Goal: Transaction & Acquisition: Purchase product/service

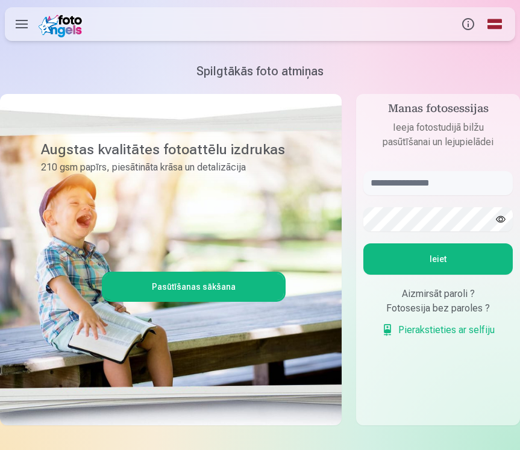
click at [423, 268] on button "Ieiet" at bounding box center [439, 259] width 150 height 31
click at [421, 184] on input "text" at bounding box center [439, 183] width 150 height 24
click at [406, 182] on input "text" at bounding box center [439, 183] width 150 height 24
paste input "**********"
type input "**********"
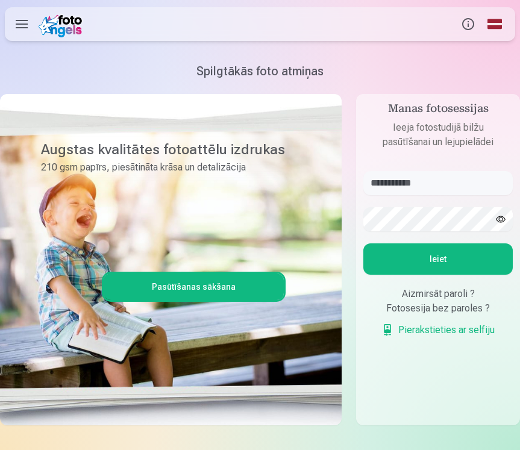
click at [416, 258] on button "Ieiet" at bounding box center [439, 259] width 150 height 31
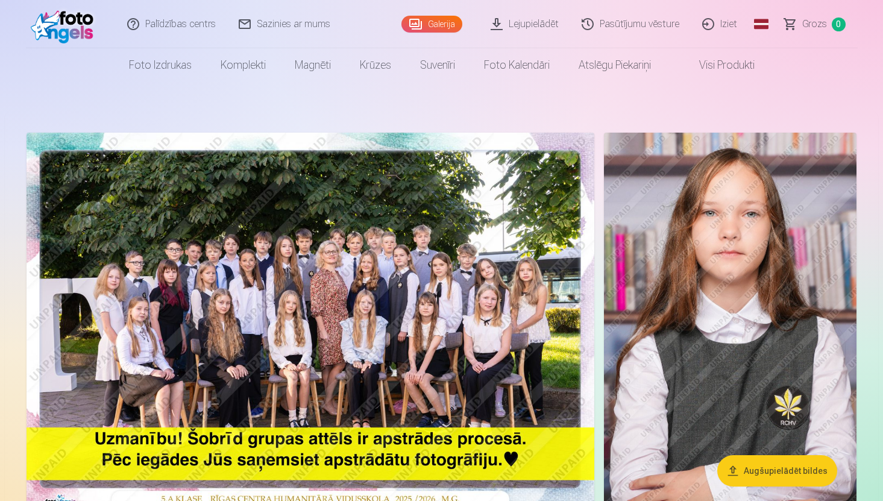
click at [277, 285] on img at bounding box center [311, 322] width 568 height 379
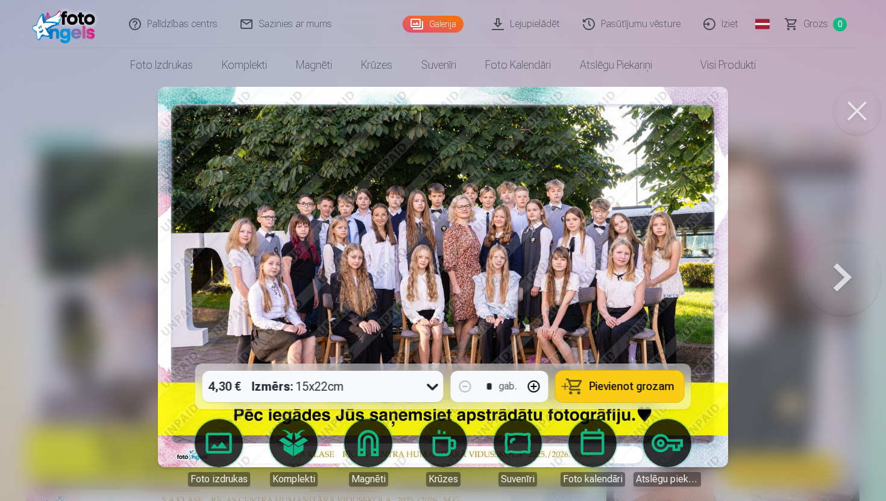
click at [393, 249] on img at bounding box center [443, 277] width 570 height 380
click at [520, 279] on button at bounding box center [842, 277] width 77 height 149
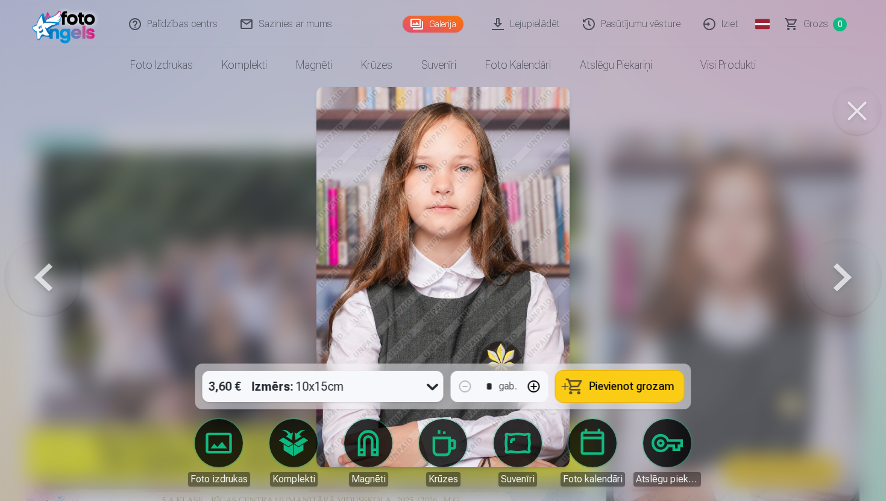
click at [520, 279] on button at bounding box center [842, 277] width 77 height 149
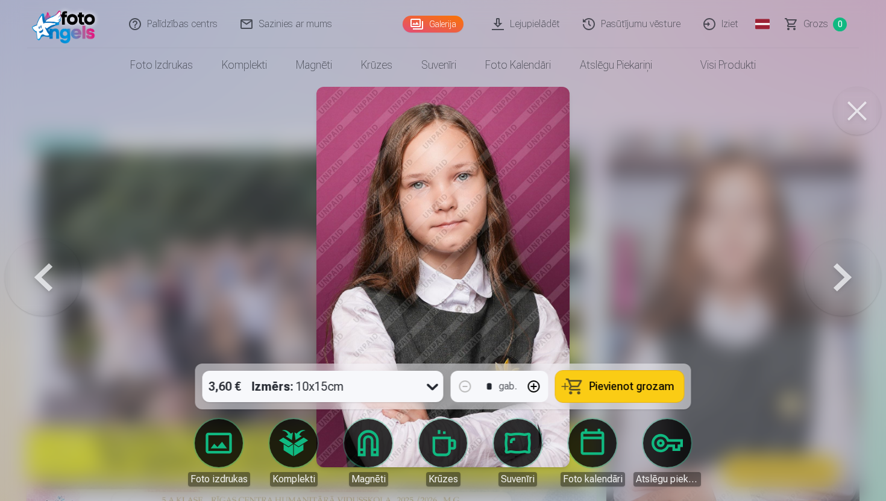
click at [520, 277] on button at bounding box center [842, 277] width 77 height 149
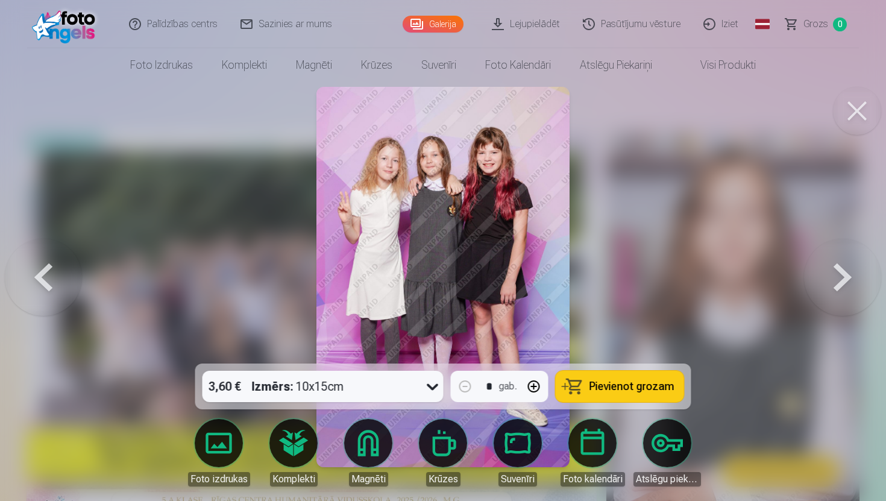
click at [520, 277] on button at bounding box center [842, 277] width 77 height 149
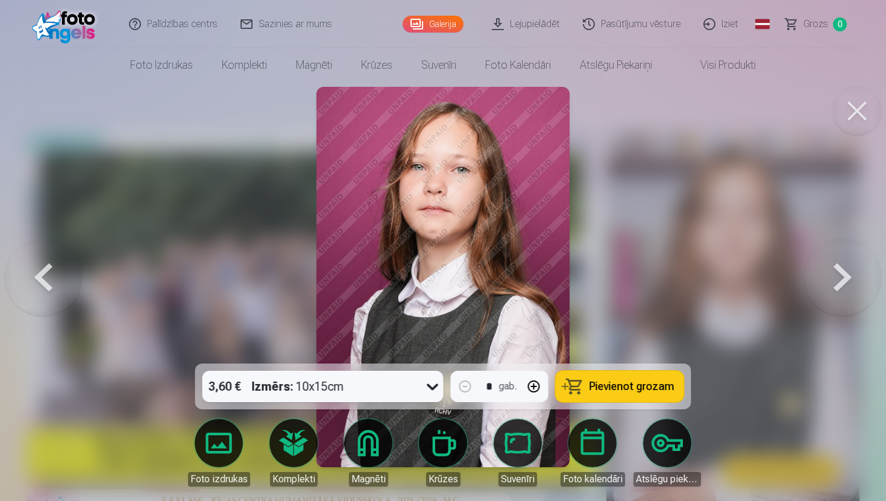
click at [520, 277] on button at bounding box center [842, 277] width 77 height 149
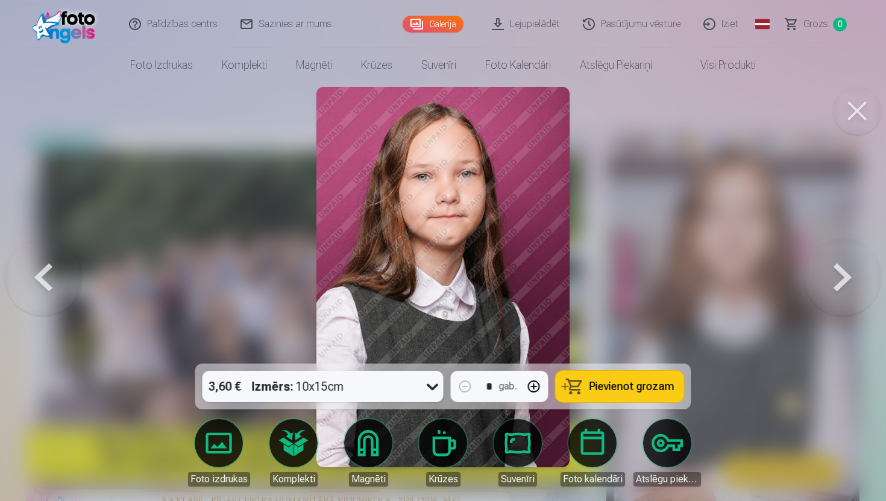
click at [520, 281] on button at bounding box center [842, 277] width 77 height 149
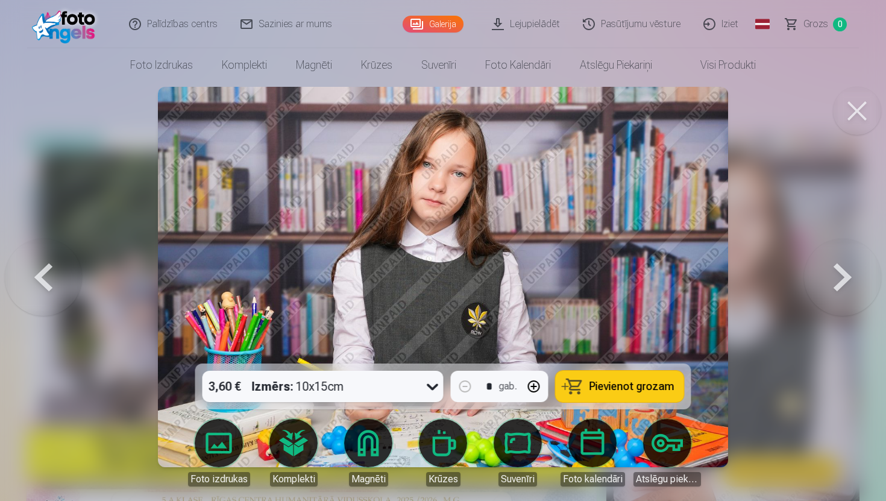
click at [520, 281] on button at bounding box center [842, 277] width 77 height 149
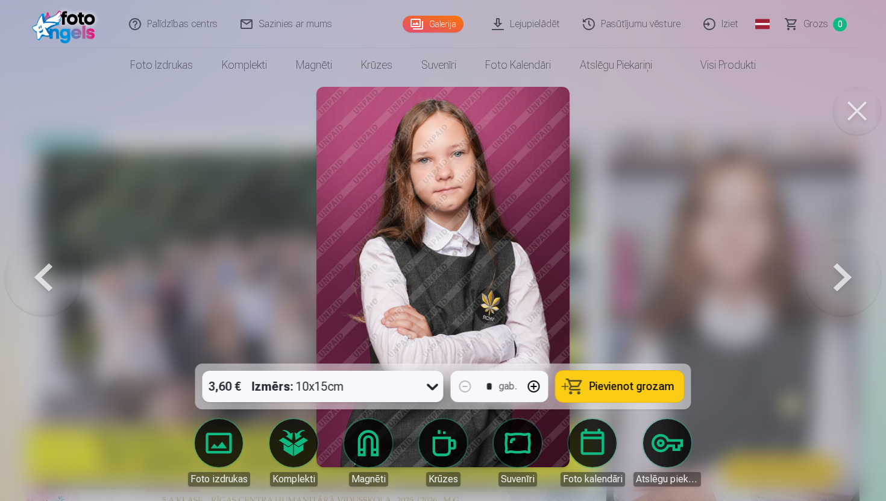
click at [520, 281] on button at bounding box center [842, 277] width 77 height 149
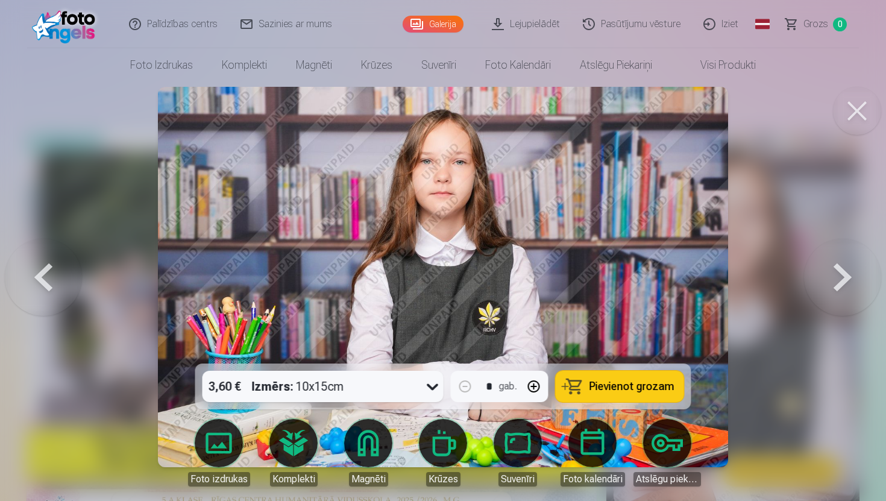
click at [520, 282] on button at bounding box center [842, 277] width 77 height 149
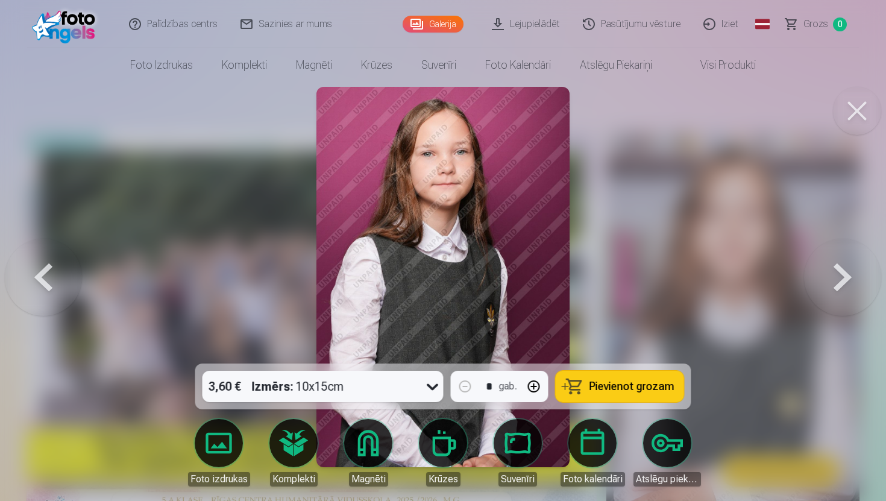
click at [520, 283] on button at bounding box center [842, 277] width 77 height 149
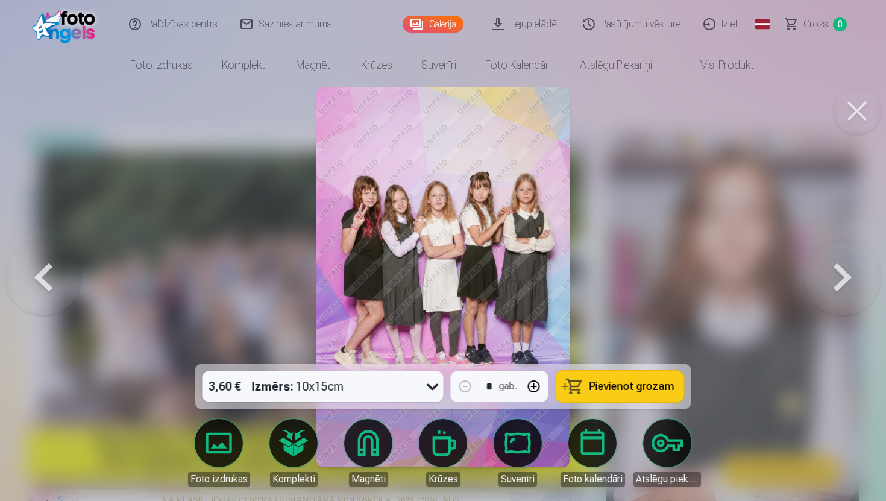
click at [520, 282] on button at bounding box center [842, 277] width 77 height 149
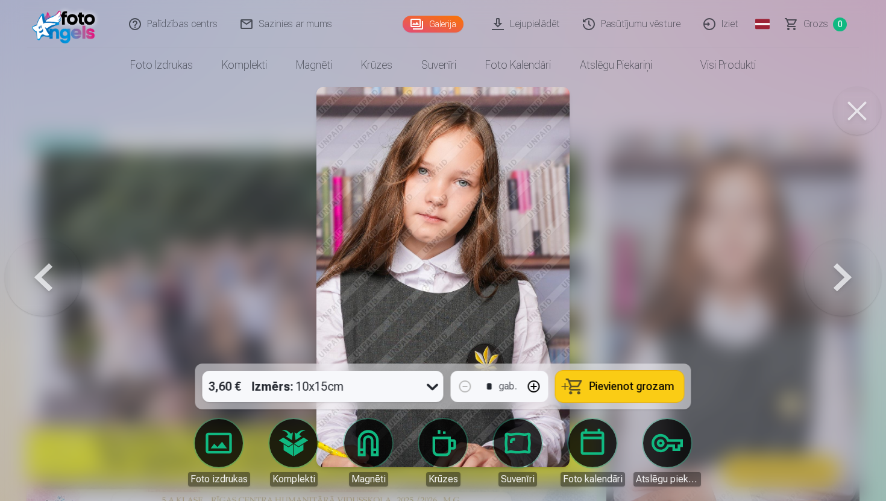
click at [45, 270] on button at bounding box center [43, 277] width 77 height 149
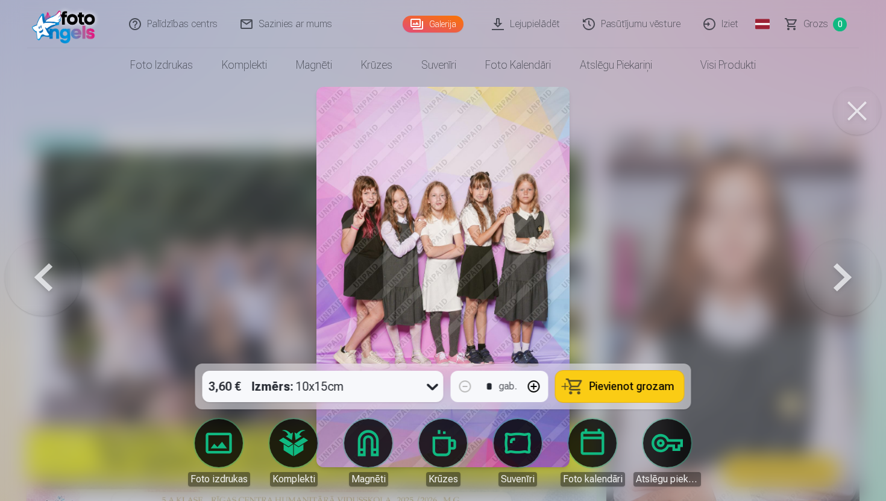
click at [45, 270] on button at bounding box center [43, 277] width 77 height 149
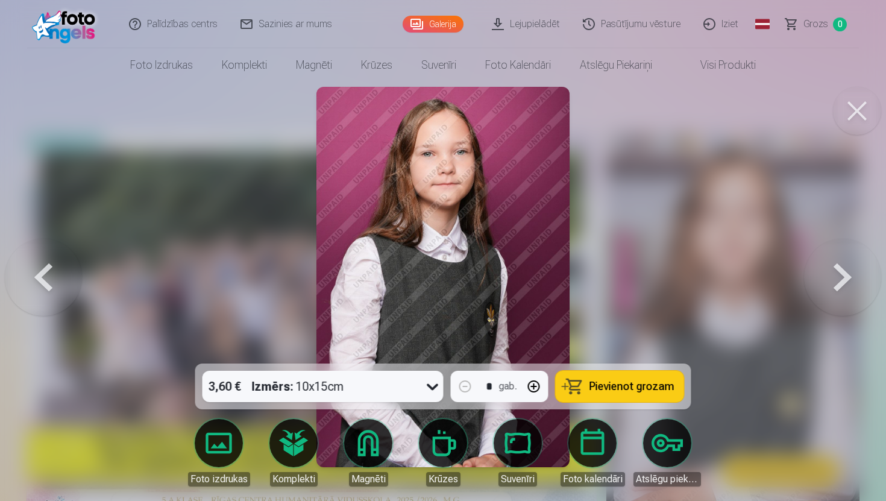
click at [45, 270] on button at bounding box center [43, 277] width 77 height 149
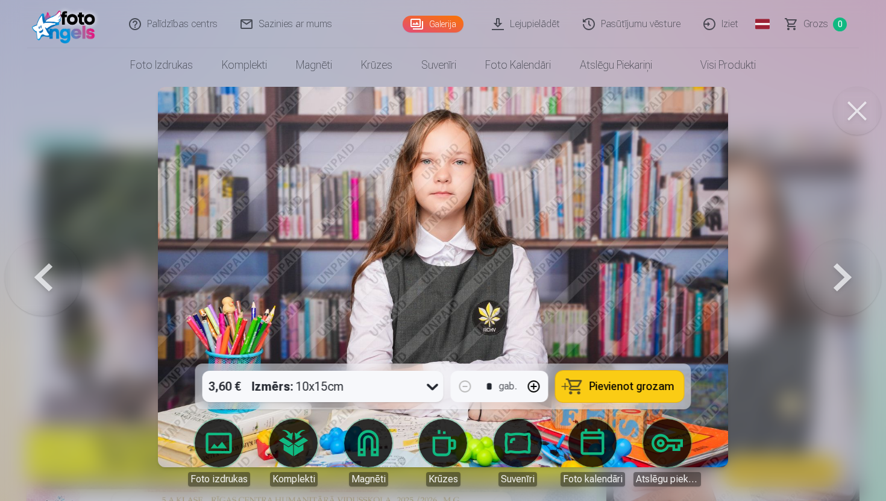
click at [45, 270] on button at bounding box center [43, 277] width 77 height 149
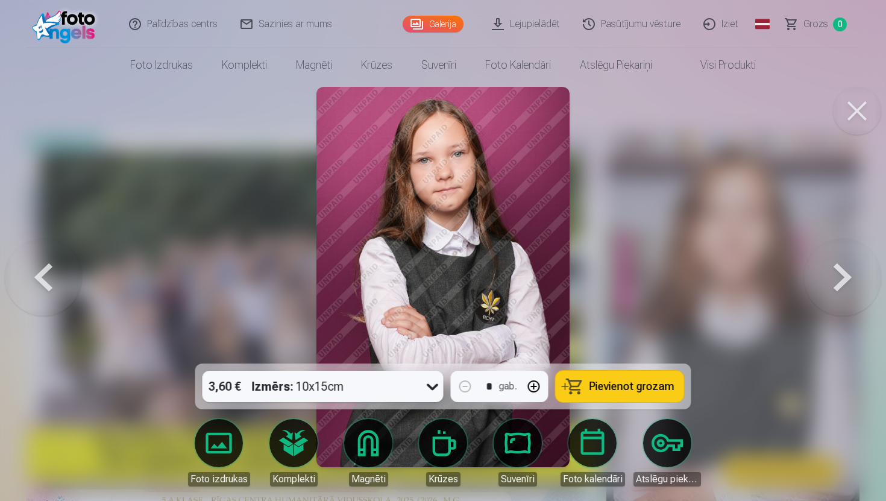
click at [45, 270] on button at bounding box center [43, 277] width 77 height 149
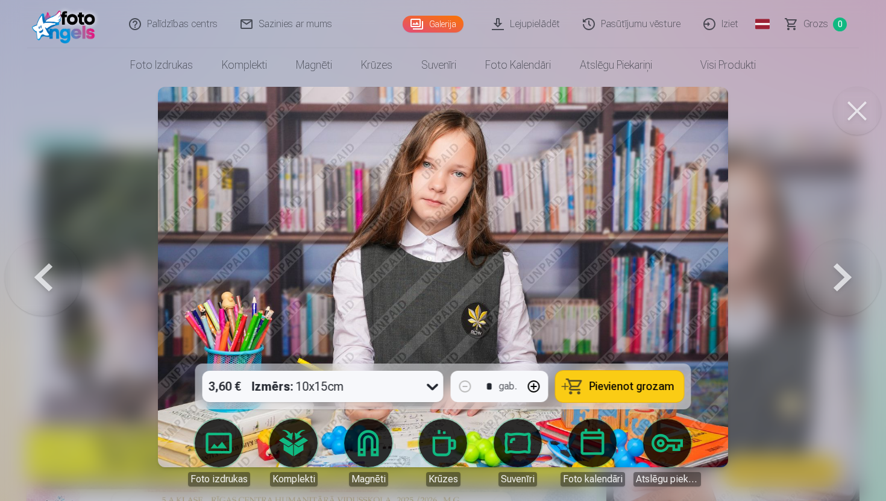
click at [45, 270] on button at bounding box center [43, 277] width 77 height 149
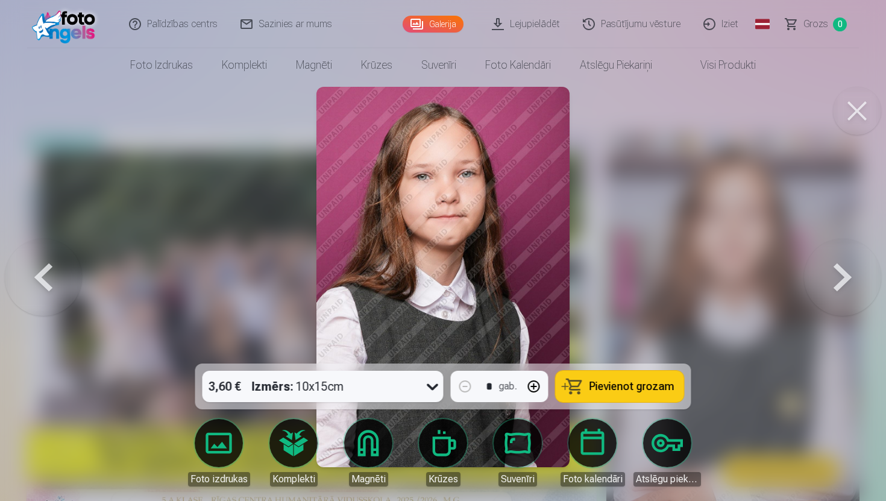
click at [45, 270] on button at bounding box center [43, 277] width 77 height 149
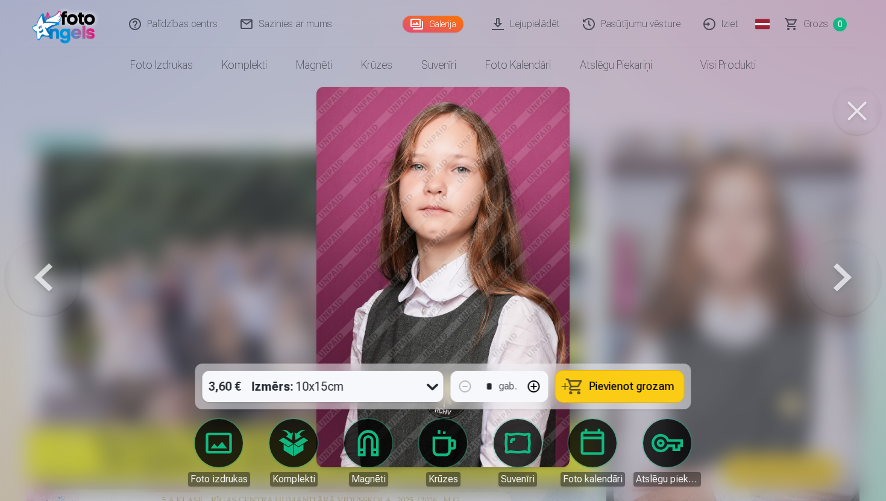
click at [45, 270] on button at bounding box center [43, 277] width 77 height 149
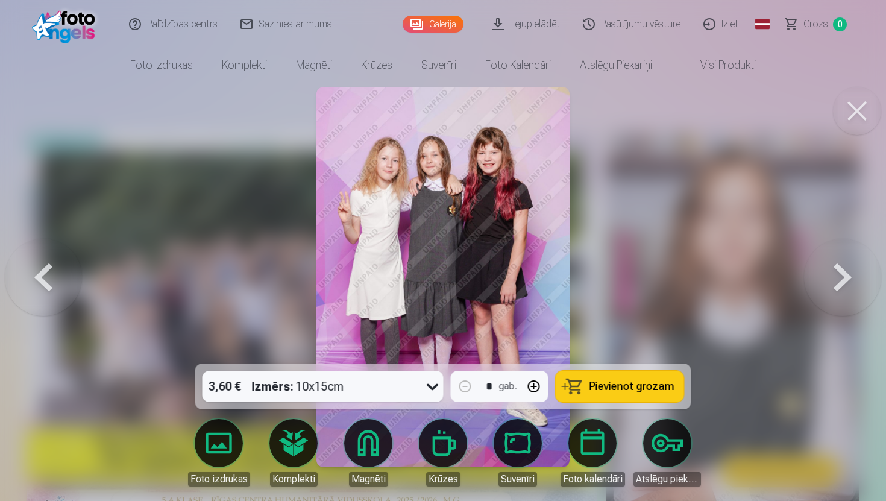
click at [45, 270] on button at bounding box center [43, 277] width 77 height 149
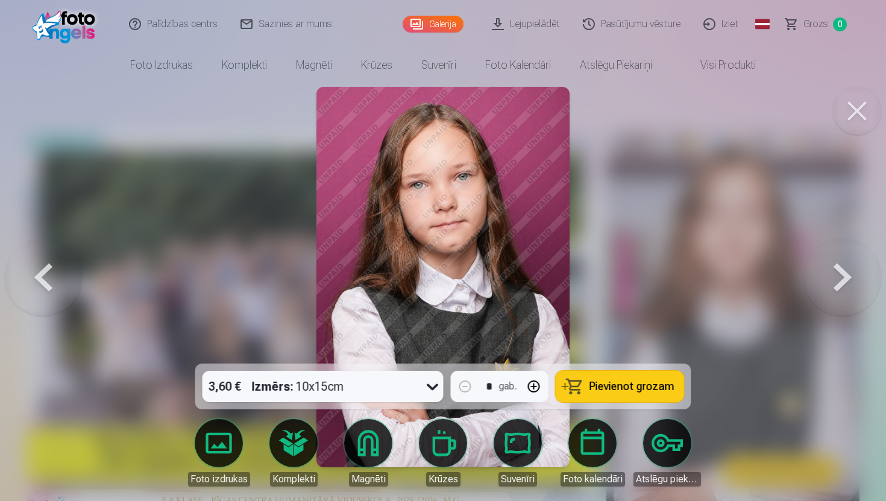
click at [45, 270] on button at bounding box center [43, 277] width 77 height 149
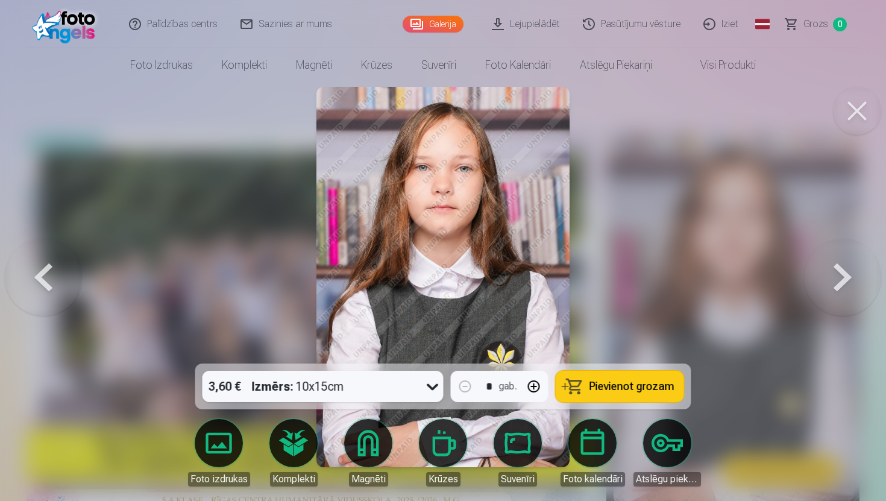
click at [45, 270] on button at bounding box center [43, 277] width 77 height 149
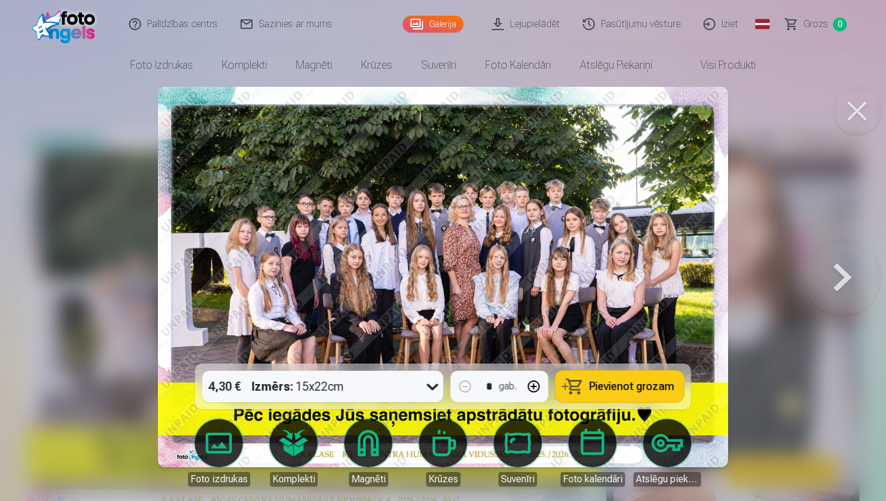
click at [520, 385] on span "Pievienot grozam" at bounding box center [632, 386] width 85 height 11
click at [520, 286] on button at bounding box center [842, 277] width 77 height 149
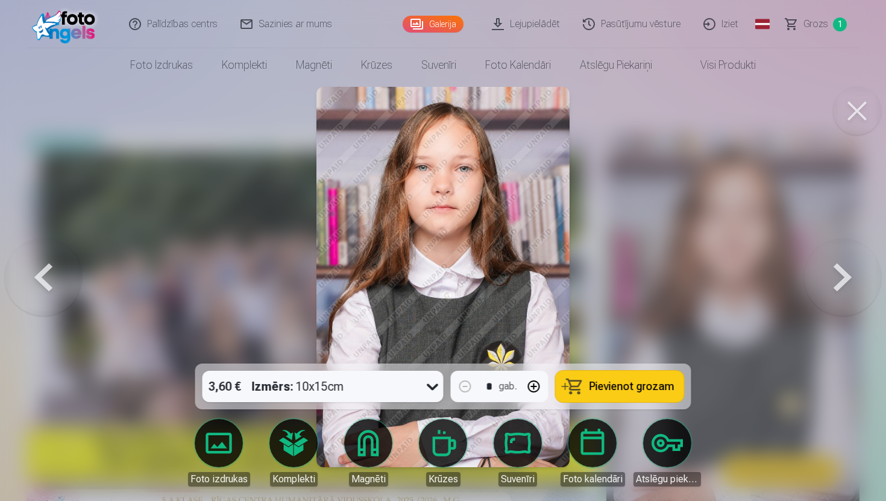
click at [520, 286] on button at bounding box center [842, 277] width 77 height 149
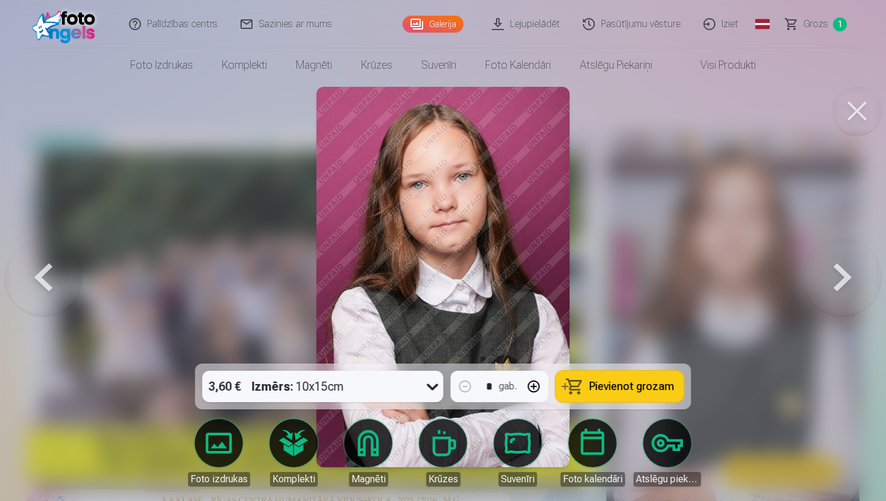
click at [520, 286] on button at bounding box center [842, 277] width 77 height 149
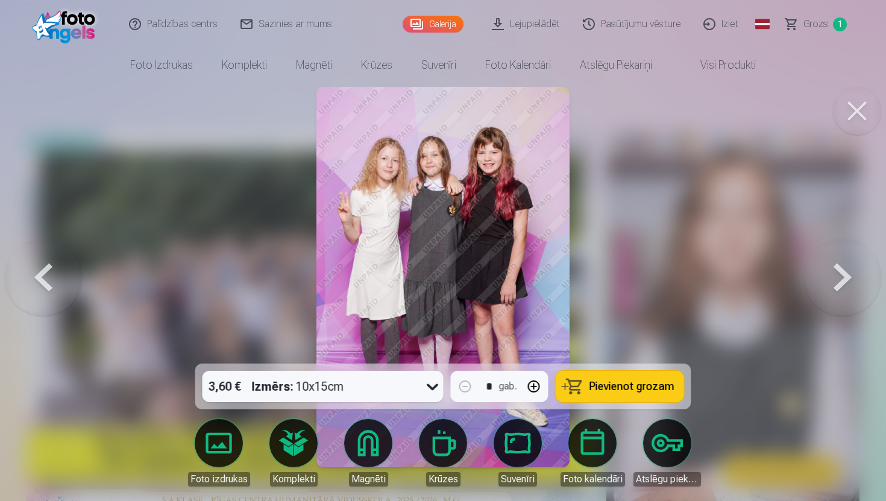
click at [520, 392] on span "Pievienot grozam" at bounding box center [632, 386] width 85 height 11
click at [520, 288] on button at bounding box center [842, 277] width 77 height 149
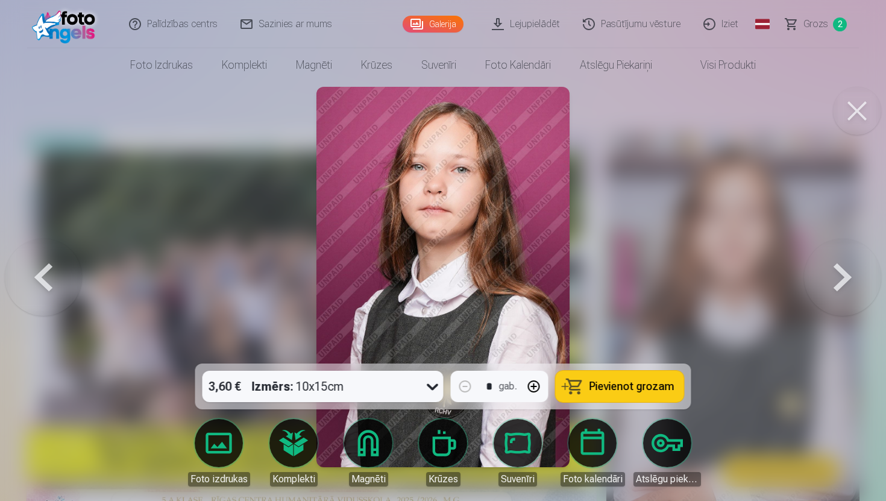
click at [520, 288] on button at bounding box center [842, 277] width 77 height 149
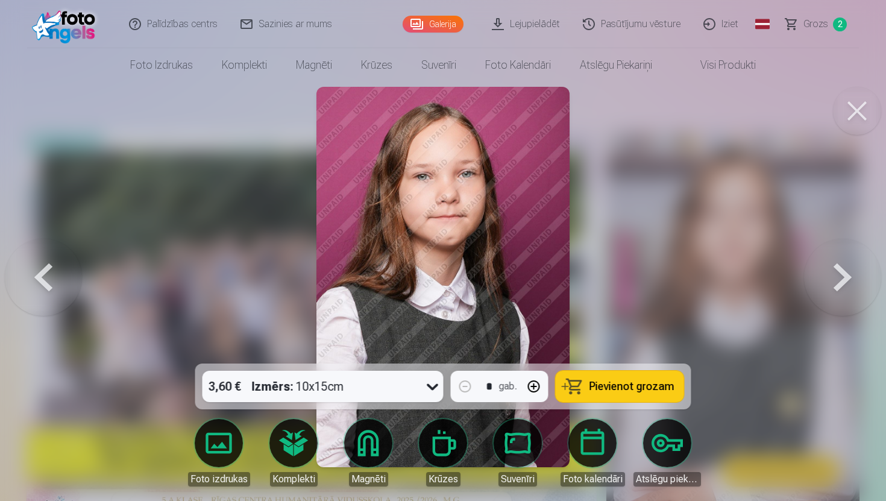
click at [520, 288] on button at bounding box center [842, 277] width 77 height 149
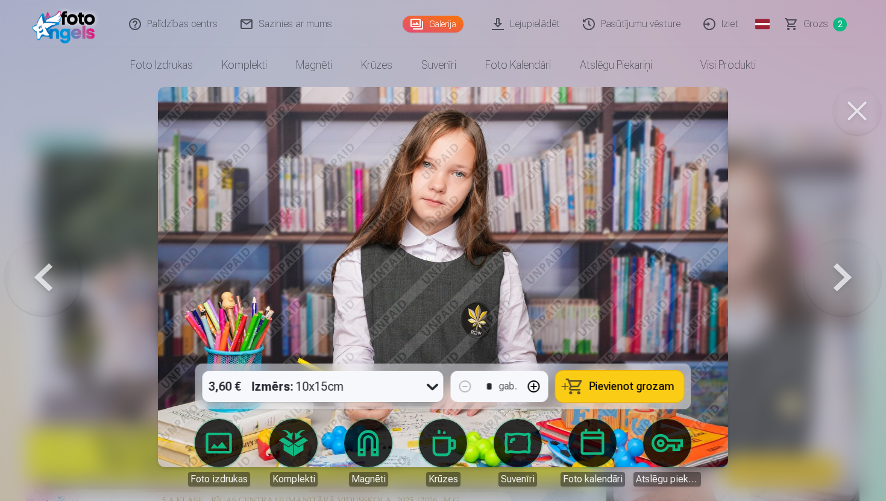
click at [520, 385] on span "Pievienot grozam" at bounding box center [632, 386] width 85 height 11
click at [520, 290] on button at bounding box center [842, 277] width 77 height 149
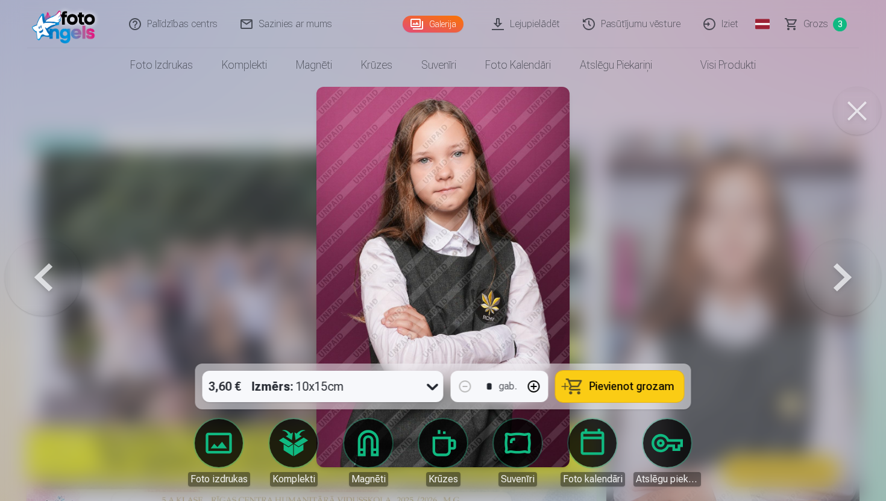
click at [520, 290] on button at bounding box center [842, 277] width 77 height 149
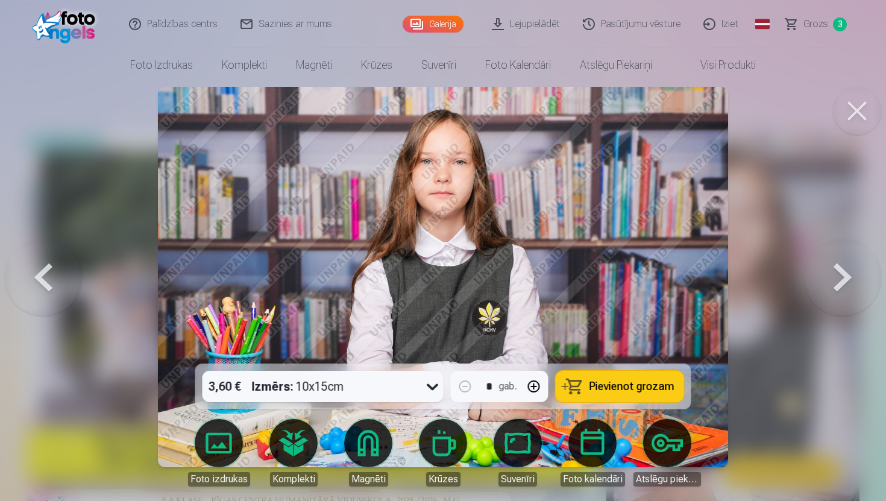
click at [520, 290] on button at bounding box center [842, 277] width 77 height 149
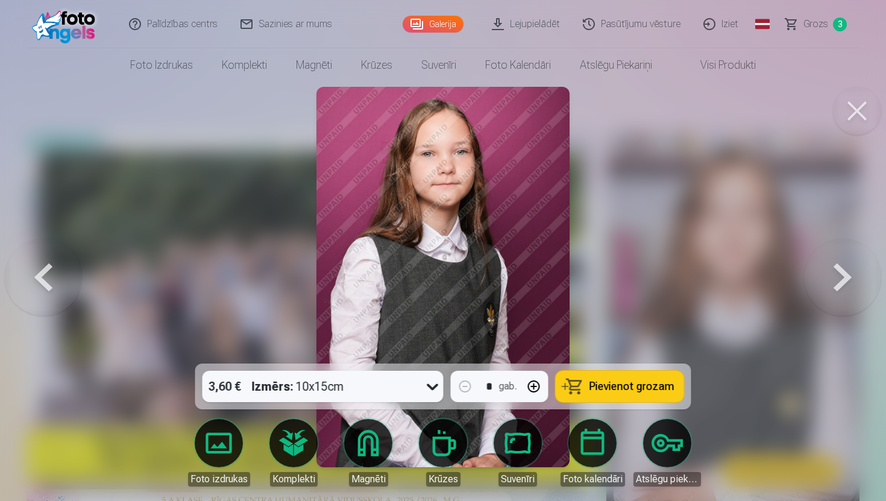
click at [520, 290] on button at bounding box center [842, 277] width 77 height 149
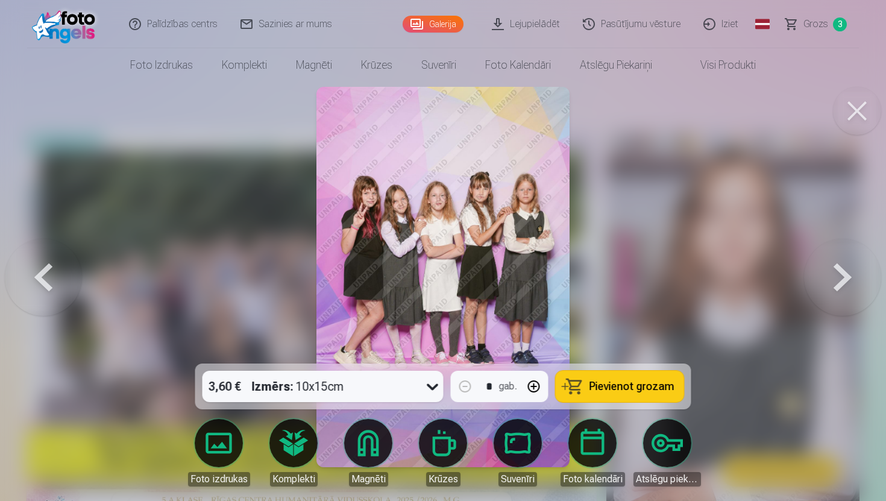
click at [520, 388] on span "Pievienot grozam" at bounding box center [632, 386] width 85 height 11
click at [520, 279] on button at bounding box center [842, 277] width 77 height 149
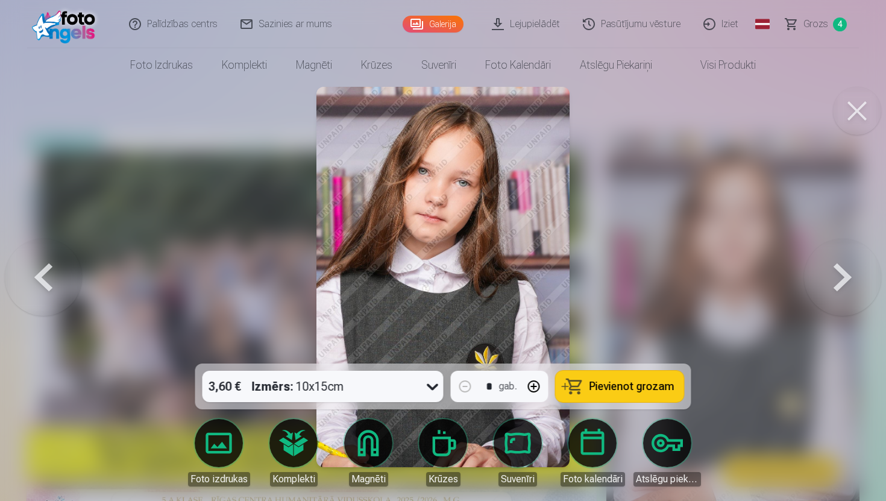
click at [520, 279] on button at bounding box center [842, 277] width 77 height 149
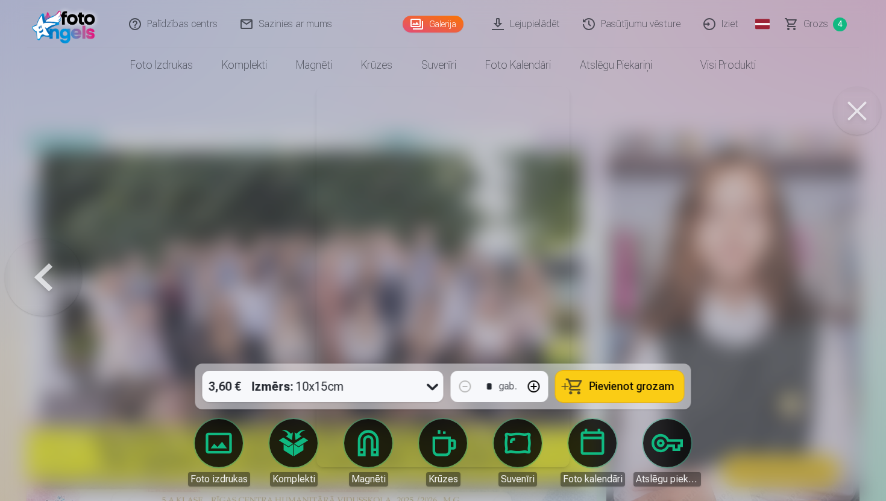
click at [520, 279] on div at bounding box center [443, 250] width 886 height 501
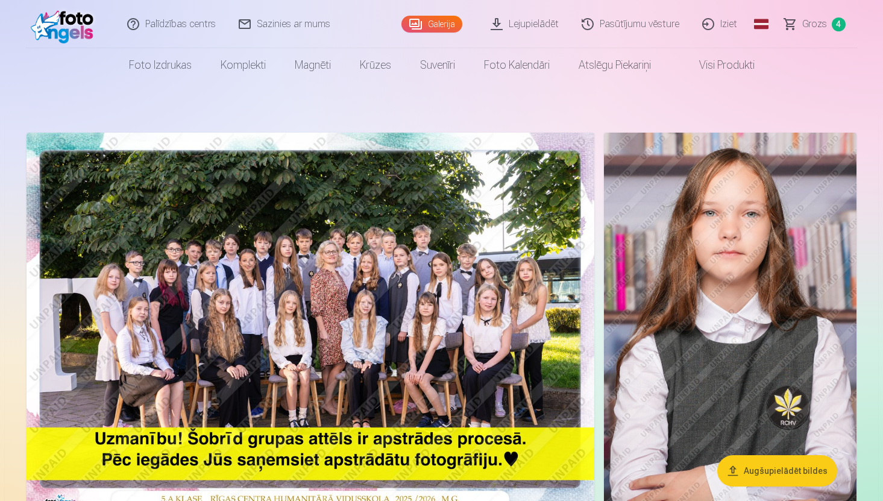
click at [520, 21] on span "Grozs" at bounding box center [814, 24] width 25 height 14
